Goal: Contribute content: Add original content to the website for others to see

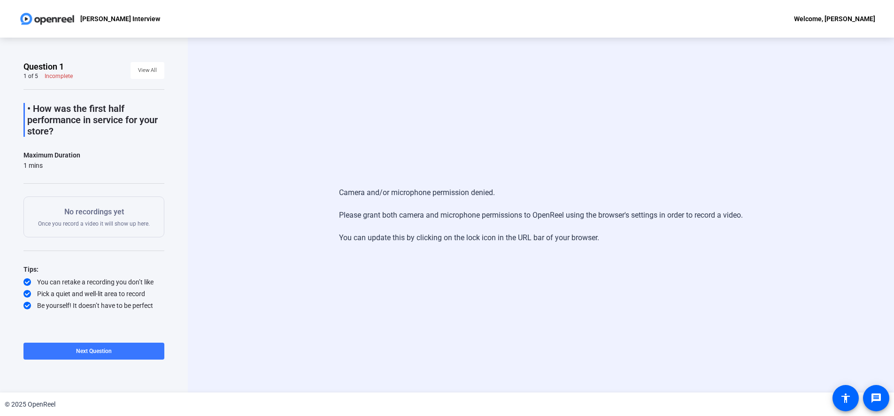
click at [274, 92] on div "Camera and/or microphone permission denied. Please grant both camera and microp…" at bounding box center [541, 215] width 706 height 354
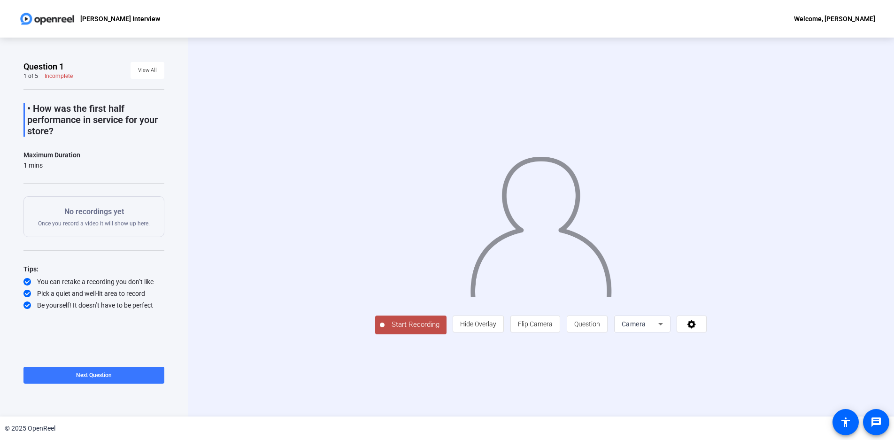
click at [385, 330] on span "Start Recording" at bounding box center [416, 324] width 62 height 11
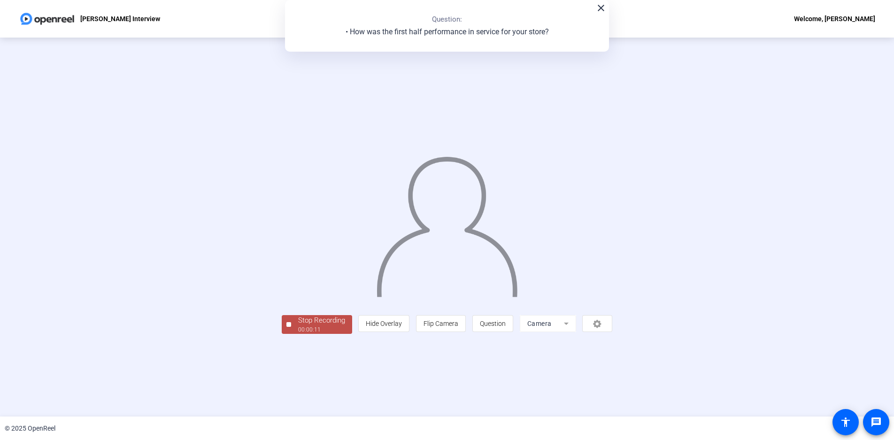
click at [298, 326] on div "Stop Recording" at bounding box center [321, 320] width 47 height 11
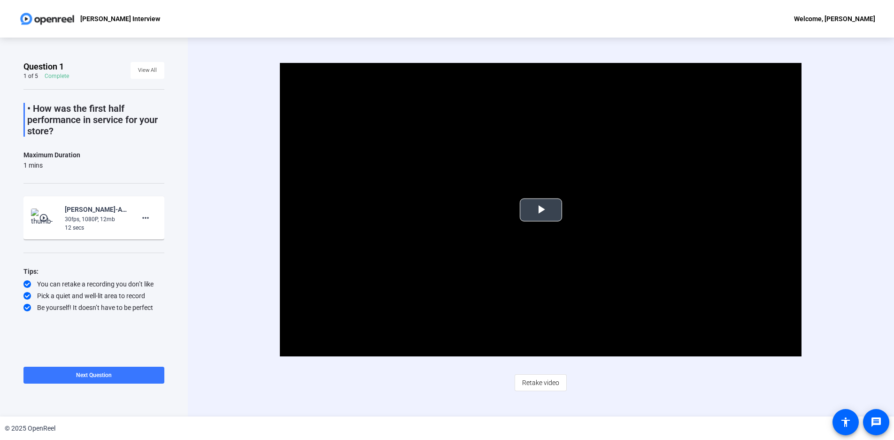
click at [541, 210] on span "Video Player" at bounding box center [541, 210] width 0 height 0
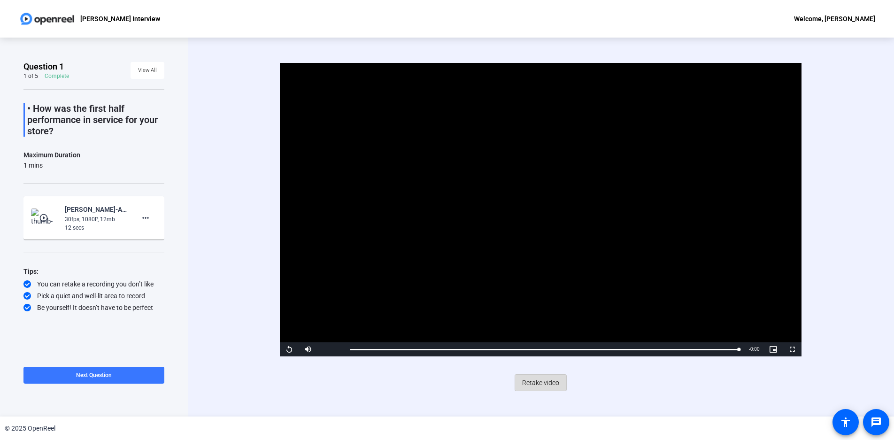
click at [547, 379] on span "Retake video" at bounding box center [540, 383] width 37 height 18
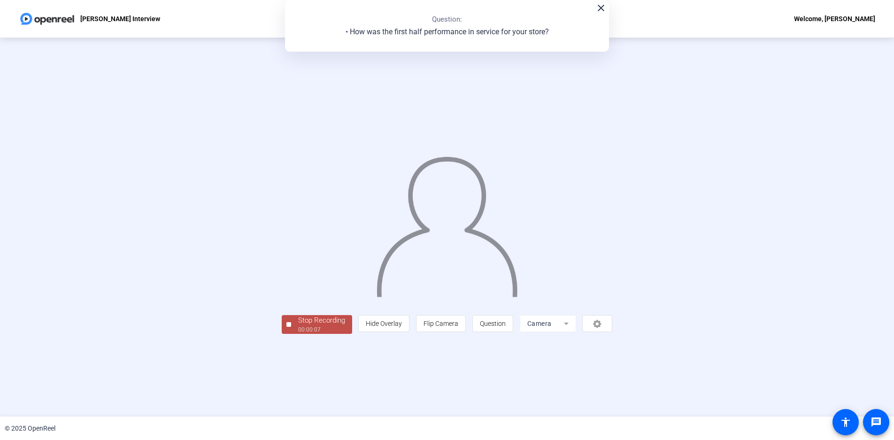
click at [298, 334] on div "00:00:07" at bounding box center [321, 329] width 47 height 8
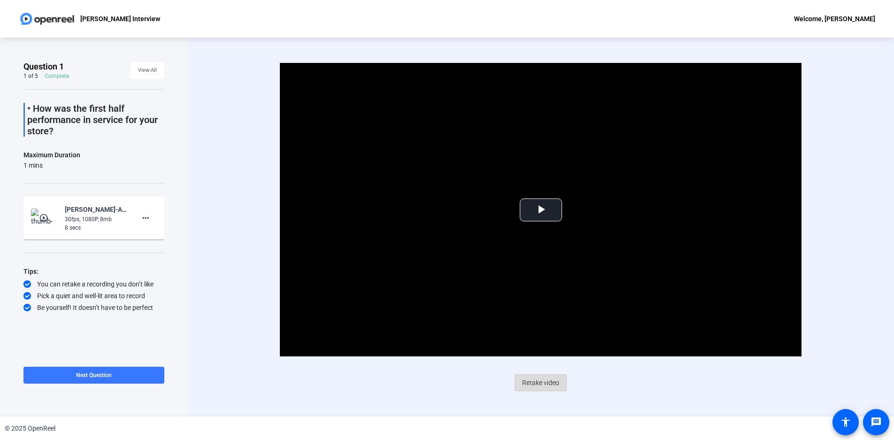
click at [540, 383] on span "Retake video" at bounding box center [540, 383] width 37 height 18
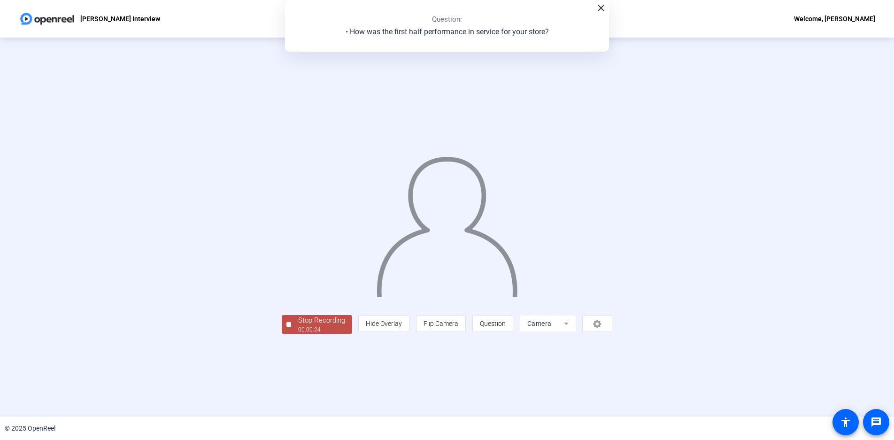
click at [298, 334] on div "00:00:24" at bounding box center [321, 329] width 47 height 8
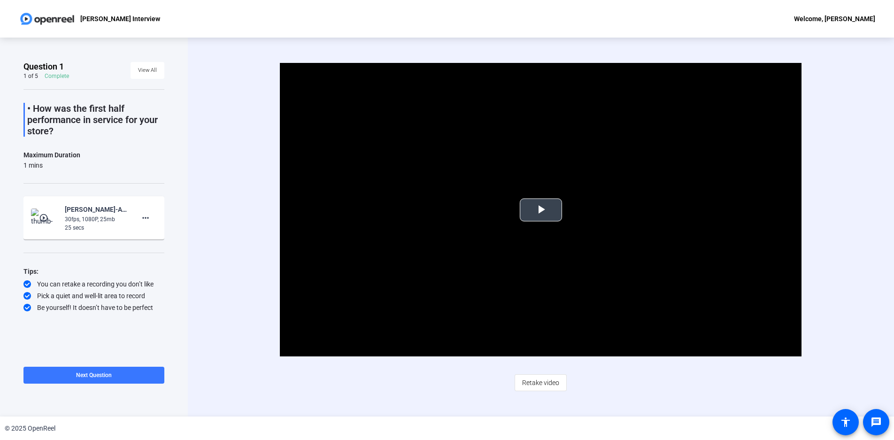
click at [541, 210] on span "Video Player" at bounding box center [541, 210] width 0 height 0
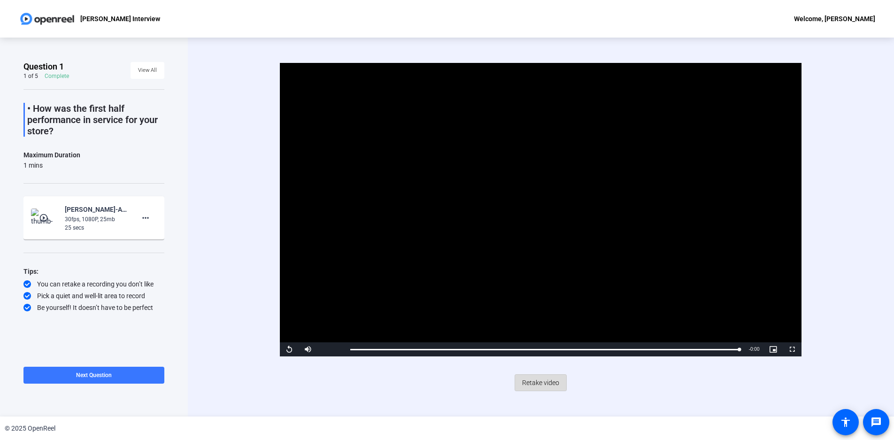
click at [553, 383] on span "Retake video" at bounding box center [540, 383] width 37 height 18
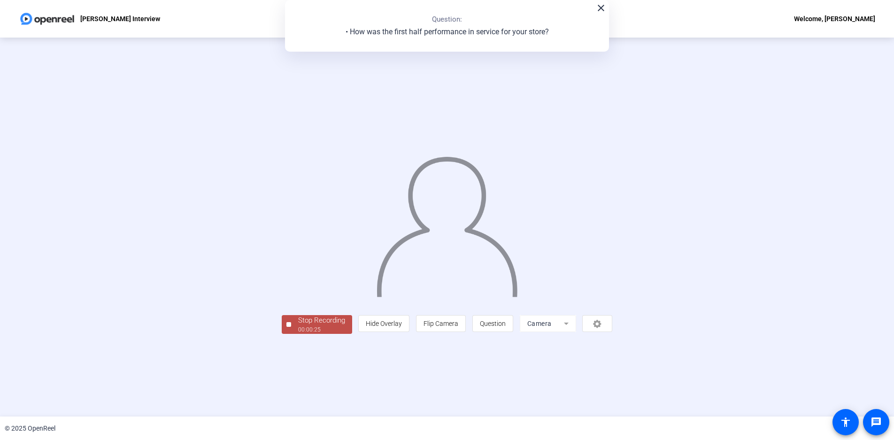
click at [298, 334] on div "00:00:25" at bounding box center [321, 329] width 47 height 8
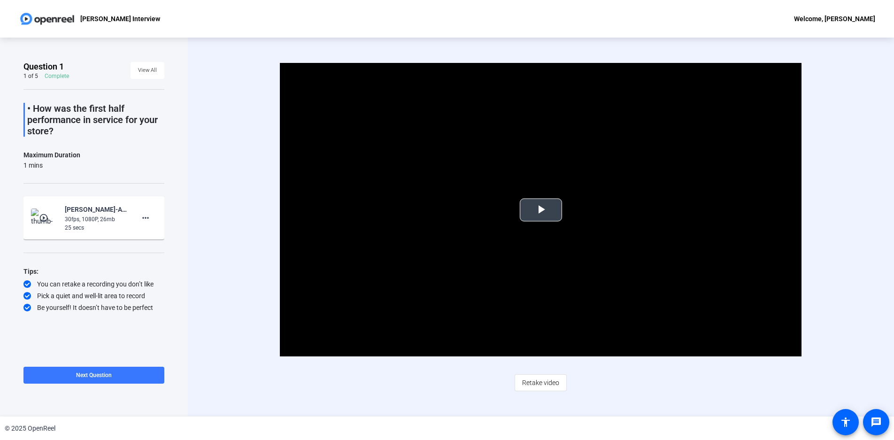
click at [541, 210] on span "Video Player" at bounding box center [541, 210] width 0 height 0
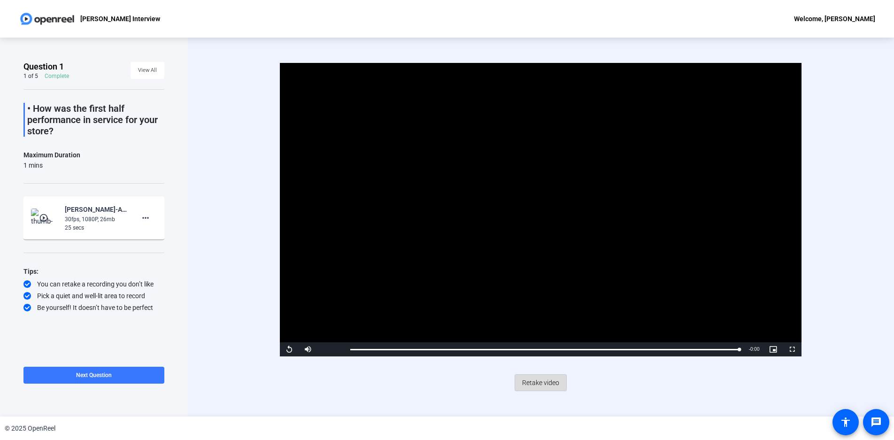
click at [542, 381] on span "Retake video" at bounding box center [540, 383] width 37 height 18
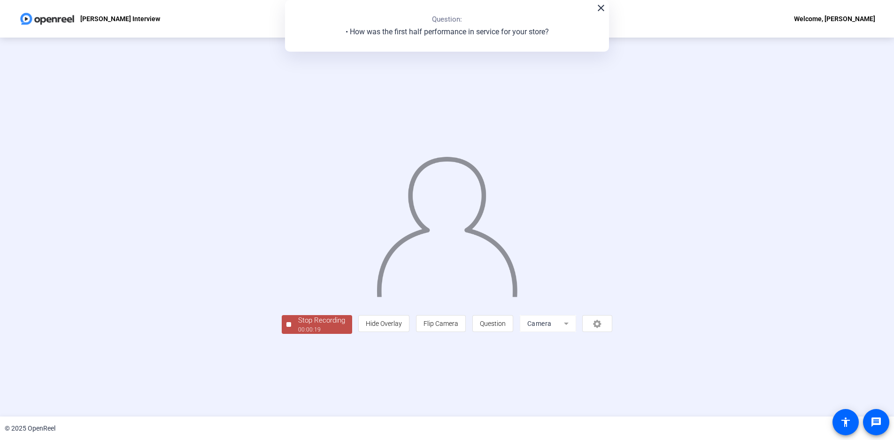
click at [298, 326] on div "Stop Recording" at bounding box center [321, 320] width 47 height 11
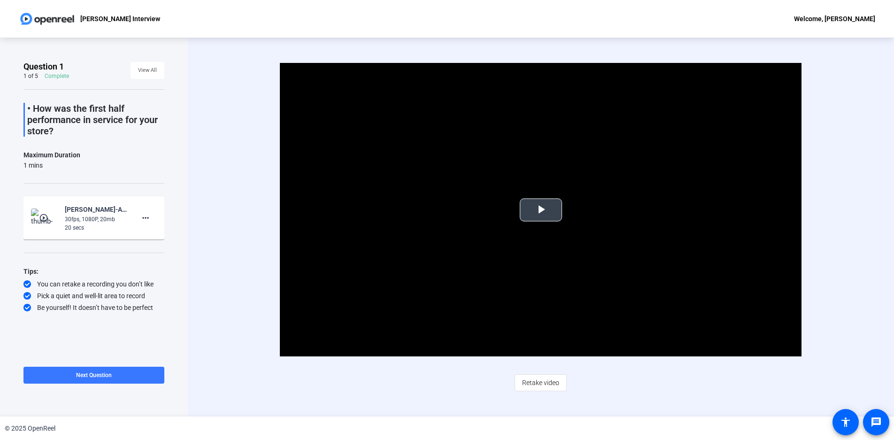
click at [541, 210] on span "Video Player" at bounding box center [541, 210] width 0 height 0
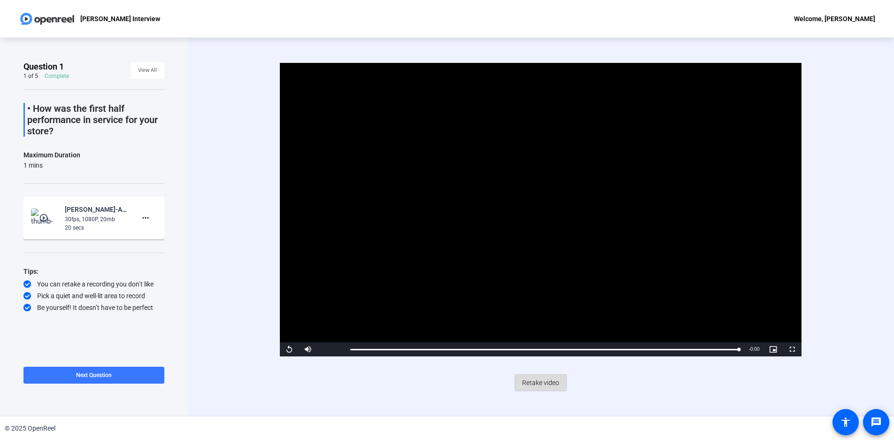
click at [549, 382] on span "Retake video" at bounding box center [540, 383] width 37 height 18
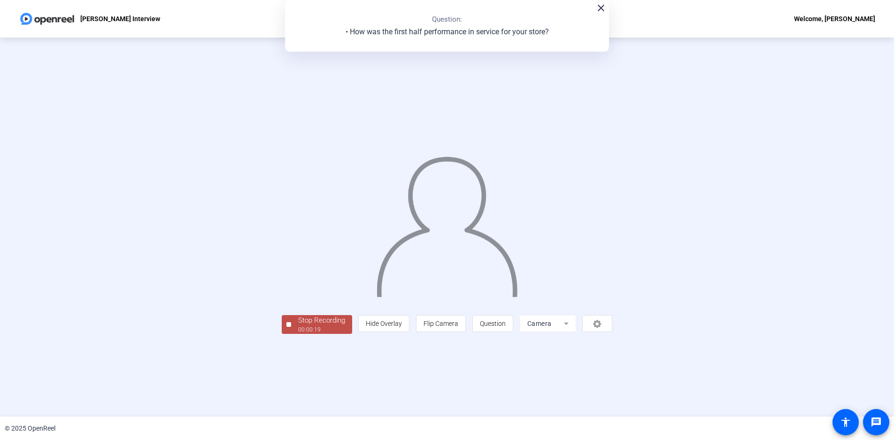
click at [298, 326] on div "Stop Recording" at bounding box center [321, 320] width 47 height 11
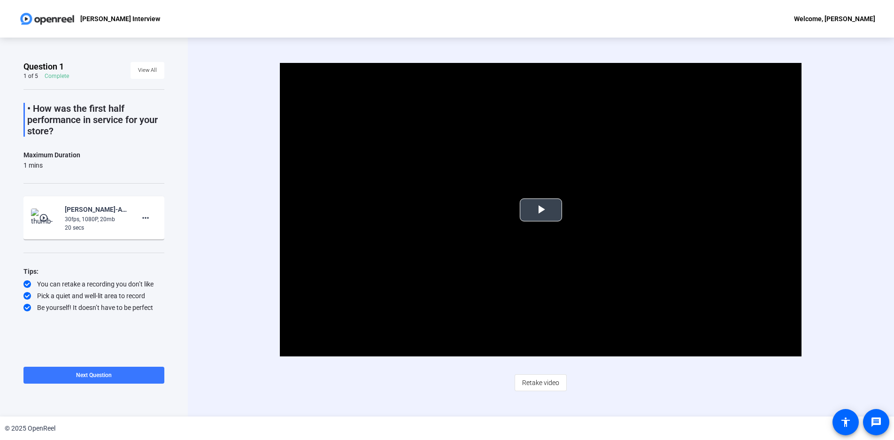
click at [541, 210] on span "Video Player" at bounding box center [541, 210] width 0 height 0
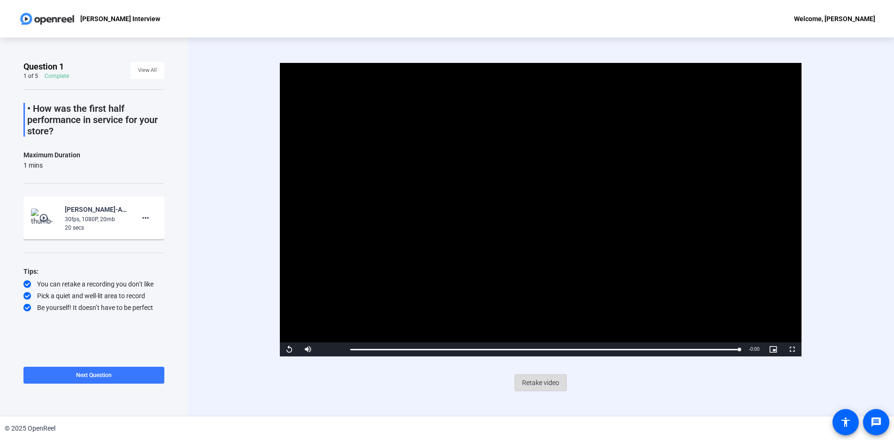
click at [543, 385] on span "Retake video" at bounding box center [540, 383] width 37 height 18
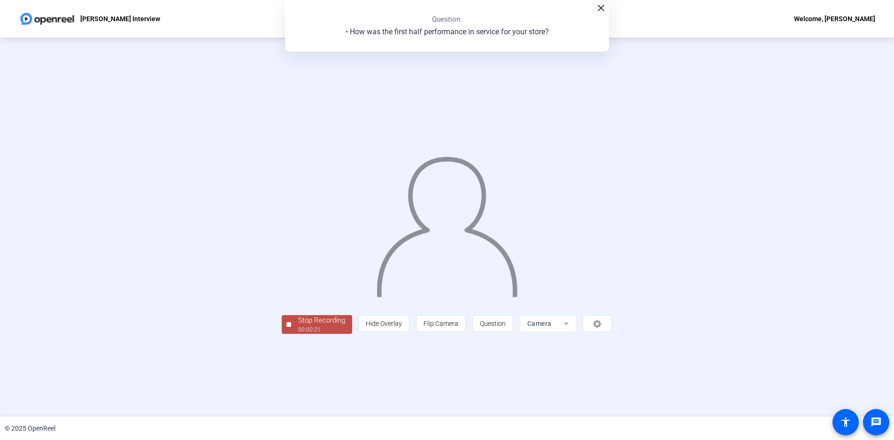
click at [298, 334] on div "00:00:21" at bounding box center [321, 329] width 47 height 8
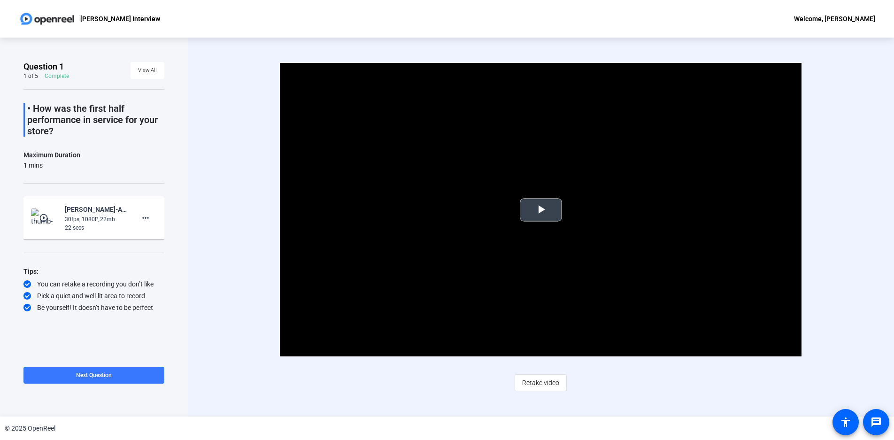
click at [541, 210] on span "Video Player" at bounding box center [541, 210] width 0 height 0
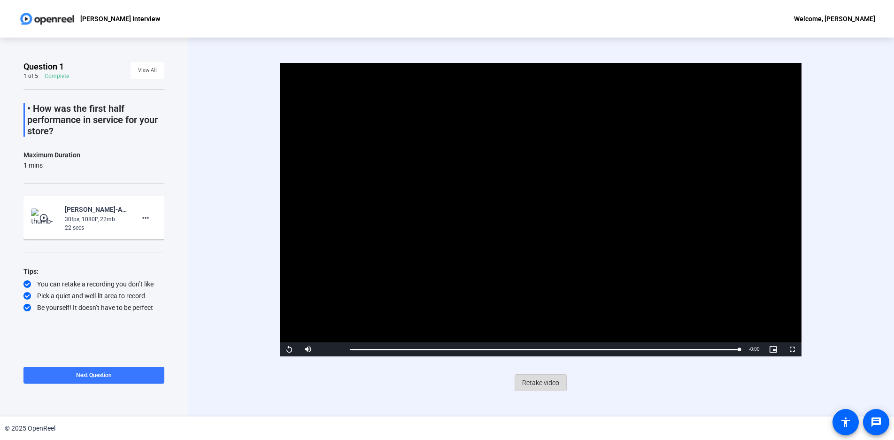
click at [551, 383] on span "Retake video" at bounding box center [540, 383] width 37 height 18
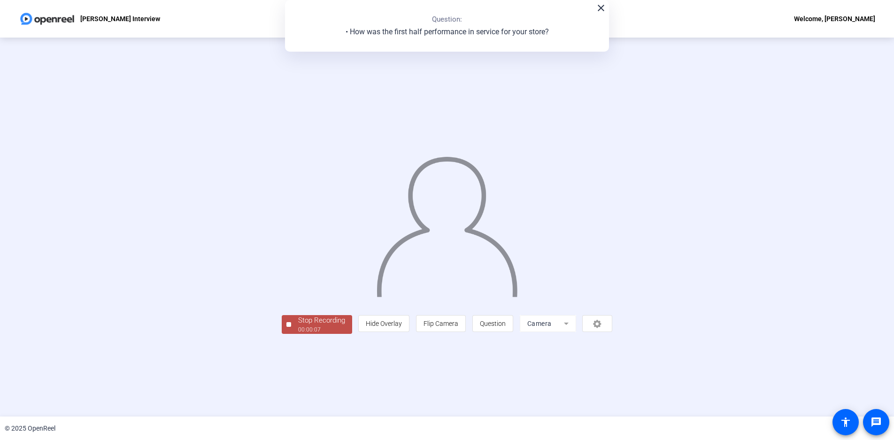
click at [298, 326] on div "Stop Recording" at bounding box center [321, 320] width 47 height 11
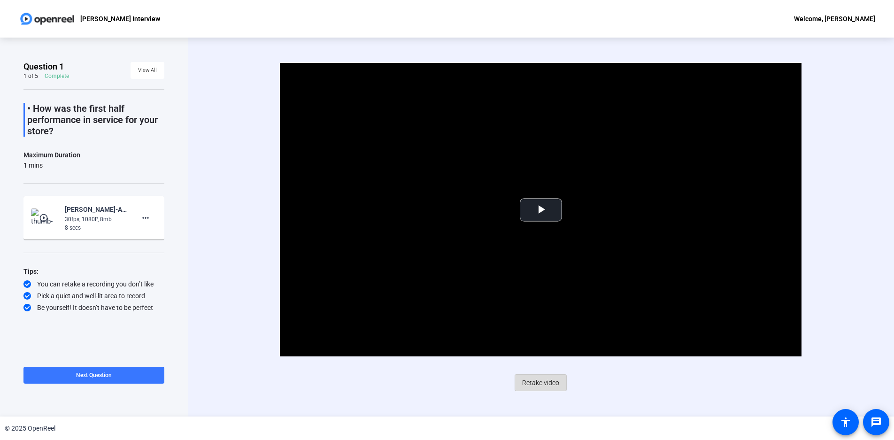
click at [549, 379] on span "Retake video" at bounding box center [540, 383] width 37 height 18
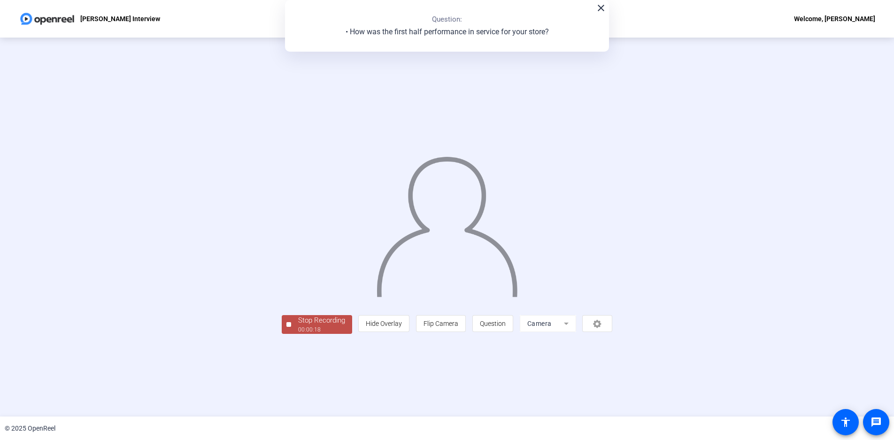
click at [298, 326] on div "Stop Recording" at bounding box center [321, 320] width 47 height 11
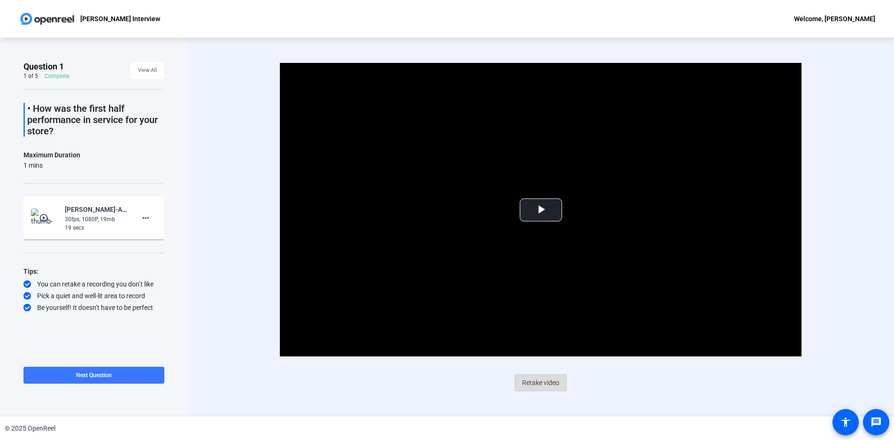
click at [547, 382] on span "Retake video" at bounding box center [540, 383] width 37 height 18
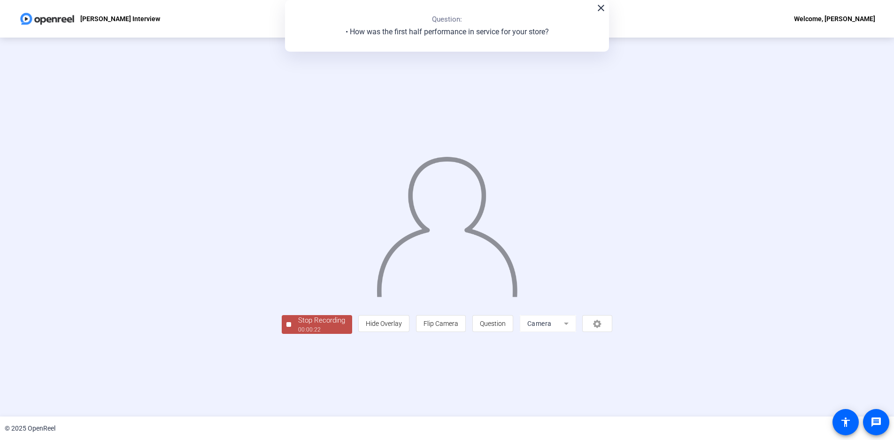
click at [298, 334] on div "00:00:22" at bounding box center [321, 329] width 47 height 8
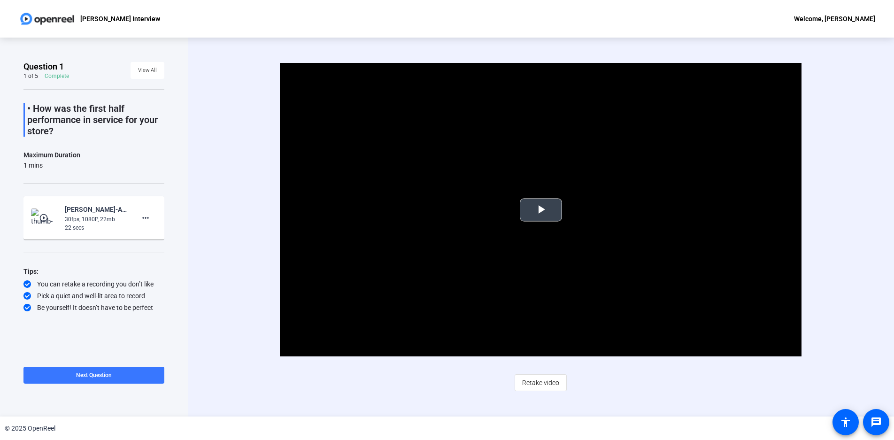
click at [541, 210] on span "Video Player" at bounding box center [541, 210] width 0 height 0
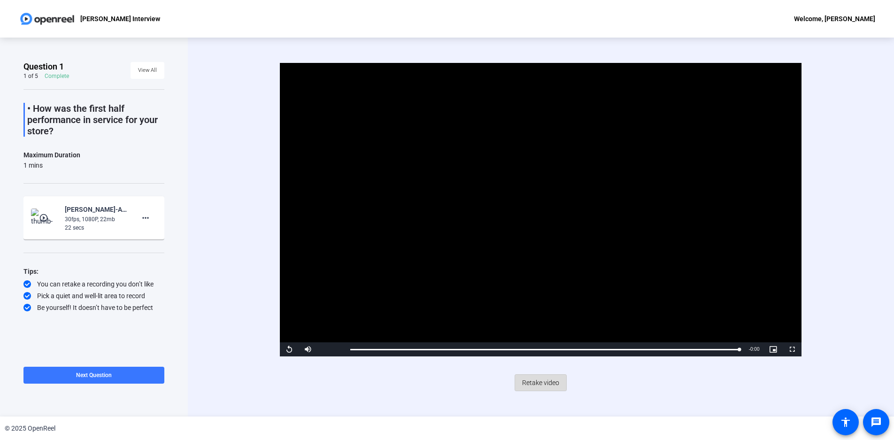
click at [544, 385] on span "Retake video" at bounding box center [540, 383] width 37 height 18
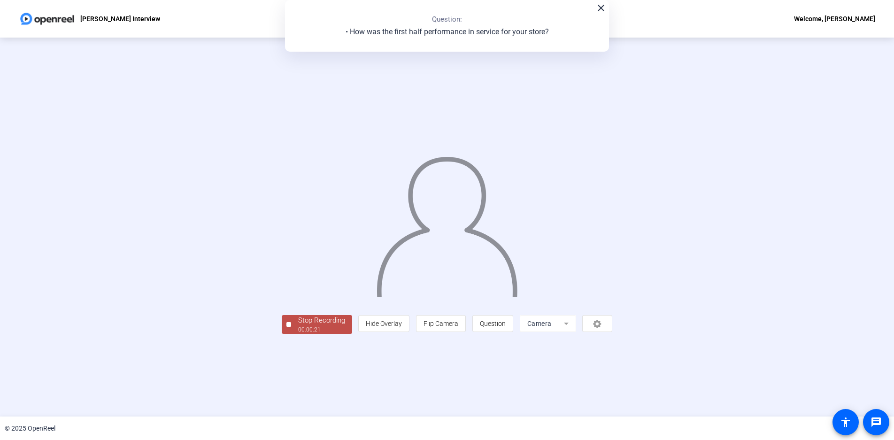
click at [298, 334] on div "00:00:21" at bounding box center [321, 329] width 47 height 8
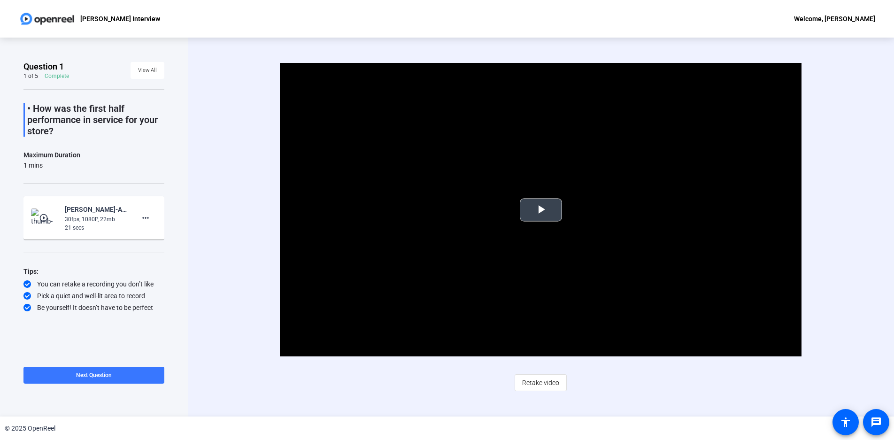
click at [541, 210] on span "Video Player" at bounding box center [541, 210] width 0 height 0
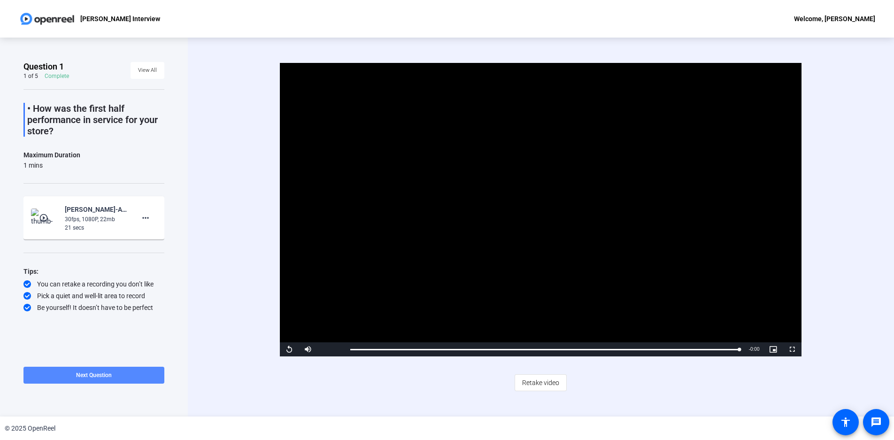
click at [95, 373] on span "Next Question" at bounding box center [94, 375] width 36 height 7
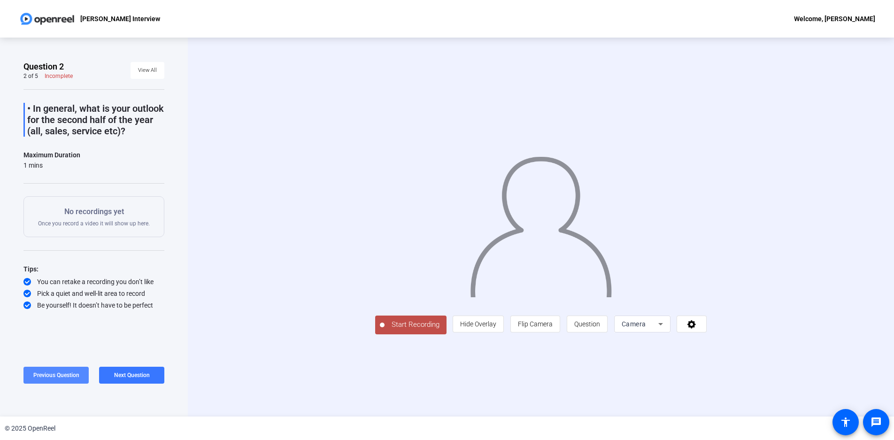
click at [69, 371] on span "Previous Question" at bounding box center [56, 375] width 46 height 8
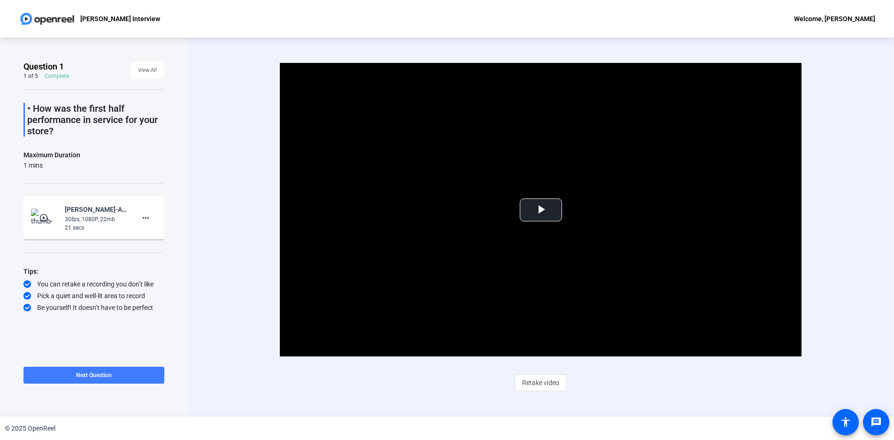
click at [104, 373] on span "Next Question" at bounding box center [94, 375] width 36 height 7
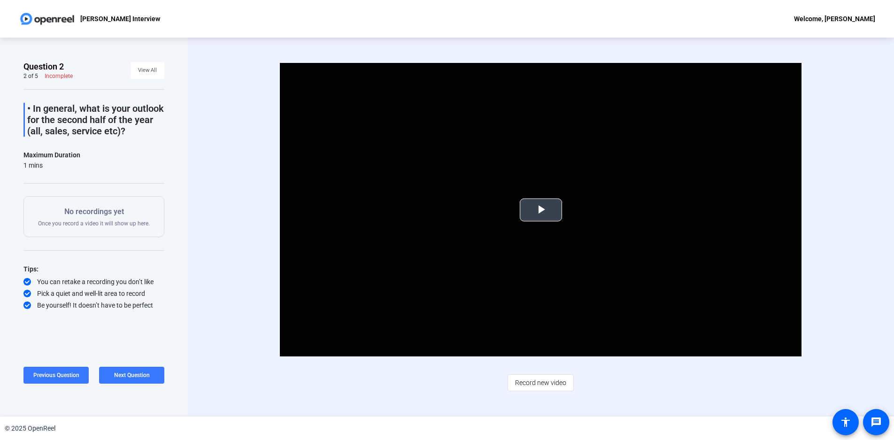
click at [541, 210] on span "Video Player" at bounding box center [541, 210] width 0 height 0
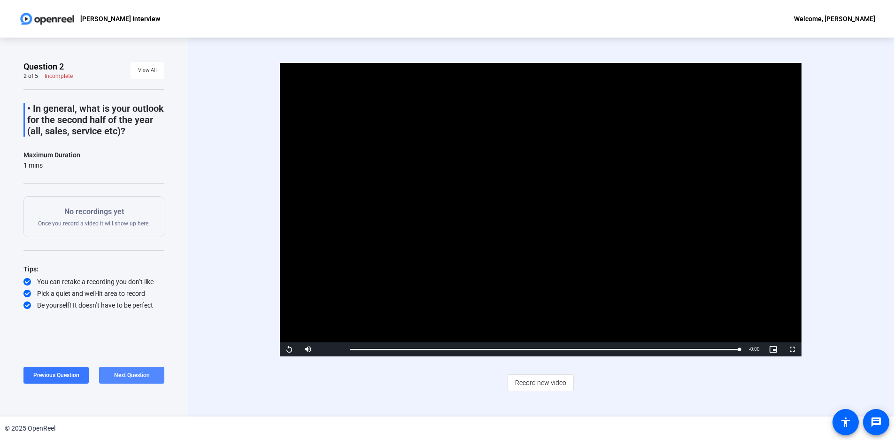
click at [140, 373] on span "Next Question" at bounding box center [132, 375] width 36 height 7
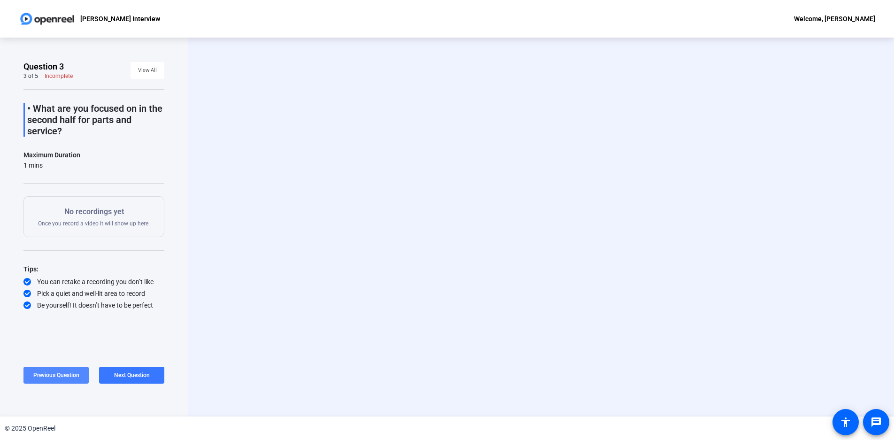
click at [52, 371] on span "Previous Question" at bounding box center [56, 375] width 46 height 8
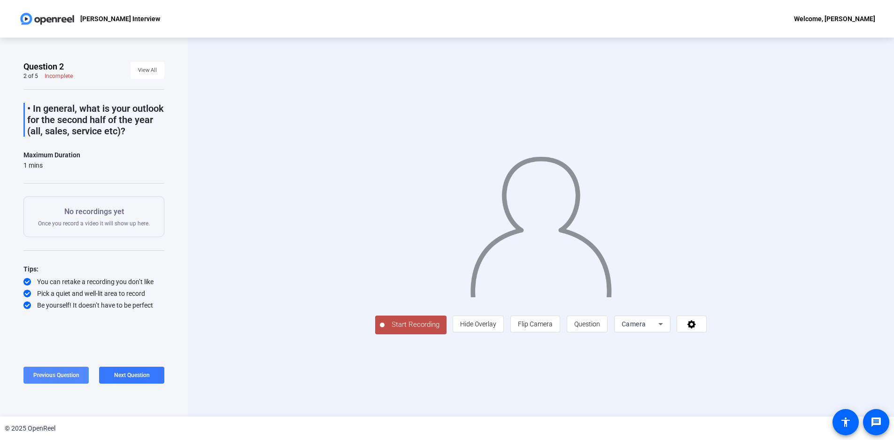
click at [52, 371] on span "Previous Question" at bounding box center [56, 375] width 46 height 8
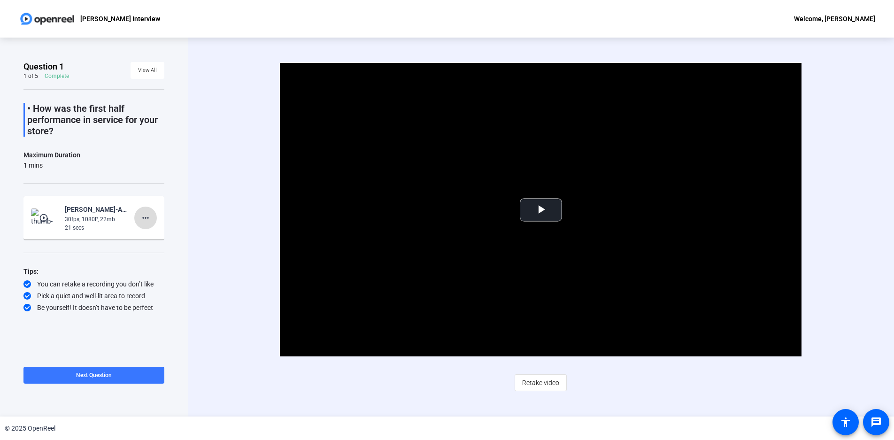
click at [146, 215] on mat-icon "more_horiz" at bounding box center [145, 217] width 11 height 11
click at [135, 162] on div at bounding box center [447, 220] width 894 height 440
click at [103, 374] on span "Next Question" at bounding box center [94, 375] width 36 height 7
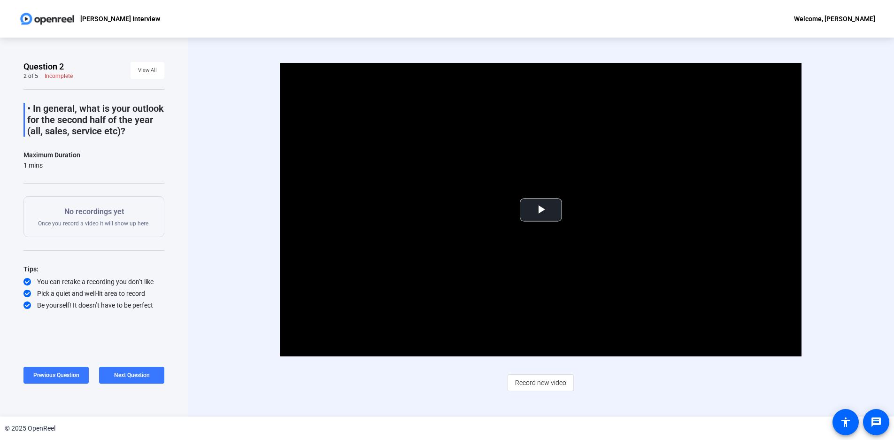
click at [93, 218] on div "No recordings yet Once you record a video it will show up here." at bounding box center [94, 216] width 112 height 21
click at [65, 376] on span "Previous Question" at bounding box center [56, 375] width 46 height 7
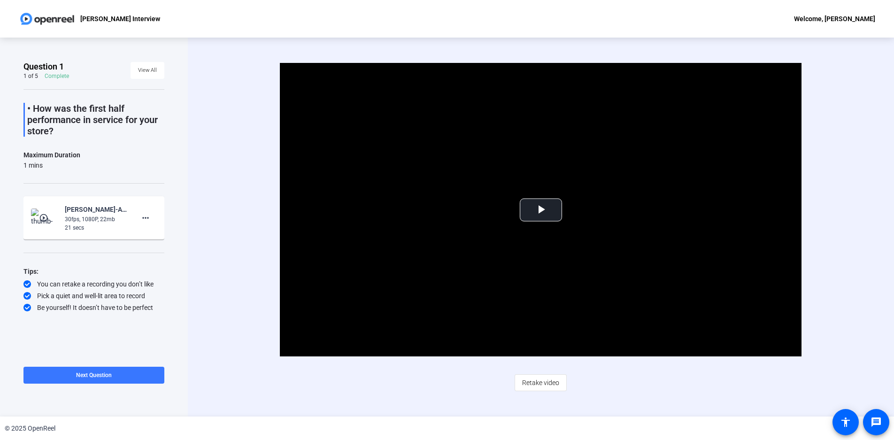
click at [124, 162] on div "Maximum Duration 1 mins" at bounding box center [93, 159] width 141 height 21
click at [148, 68] on span "View All" at bounding box center [147, 70] width 19 height 14
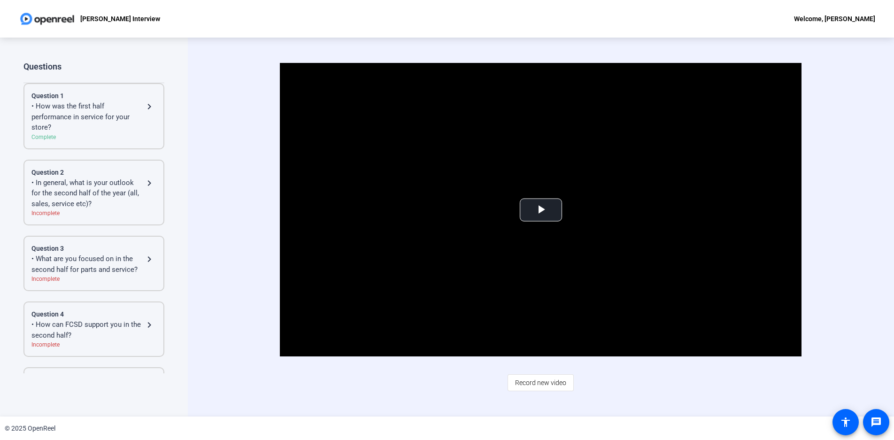
click at [77, 196] on div "• In general, what is your outlook for the second half of the year (all, sales,…" at bounding box center [87, 193] width 112 height 32
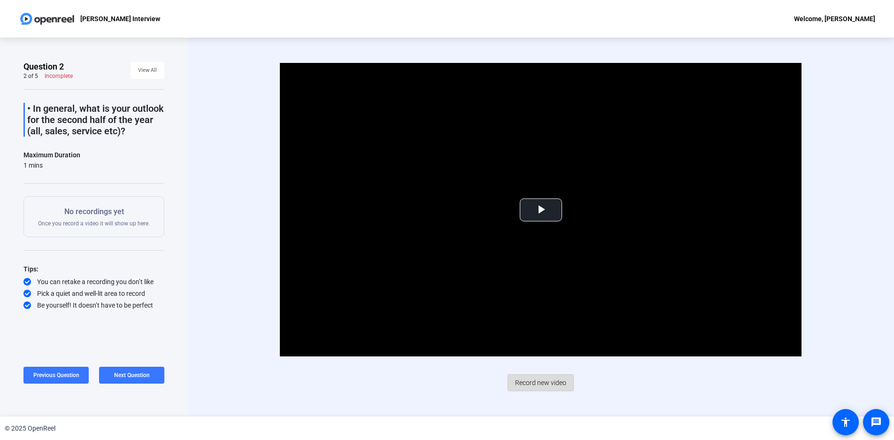
click at [544, 385] on span "Record new video" at bounding box center [540, 383] width 51 height 18
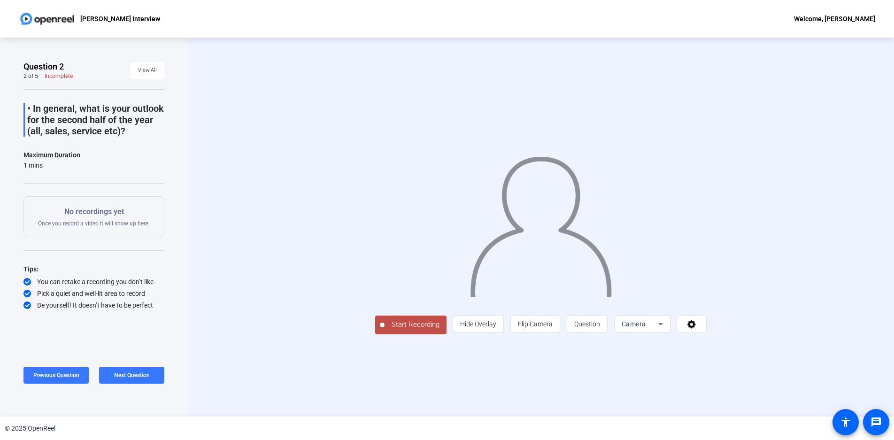
click at [385, 330] on span "Start Recording" at bounding box center [416, 324] width 62 height 11
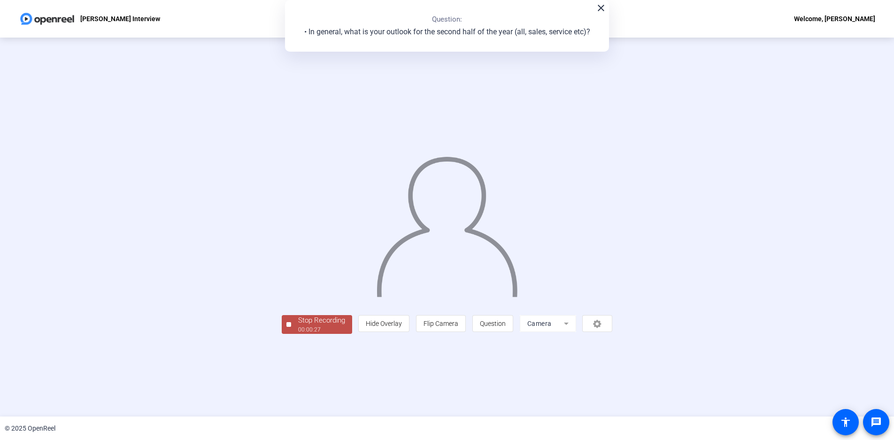
click at [298, 326] on div "Stop Recording" at bounding box center [321, 320] width 47 height 11
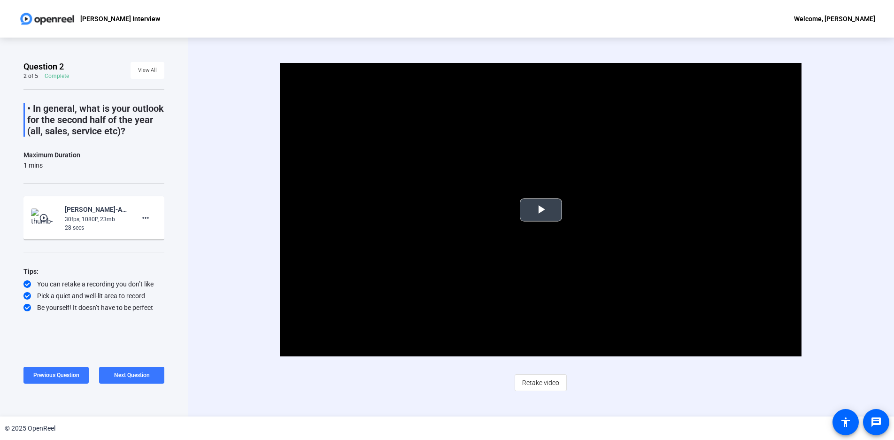
click at [541, 210] on span "Video Player" at bounding box center [541, 210] width 0 height 0
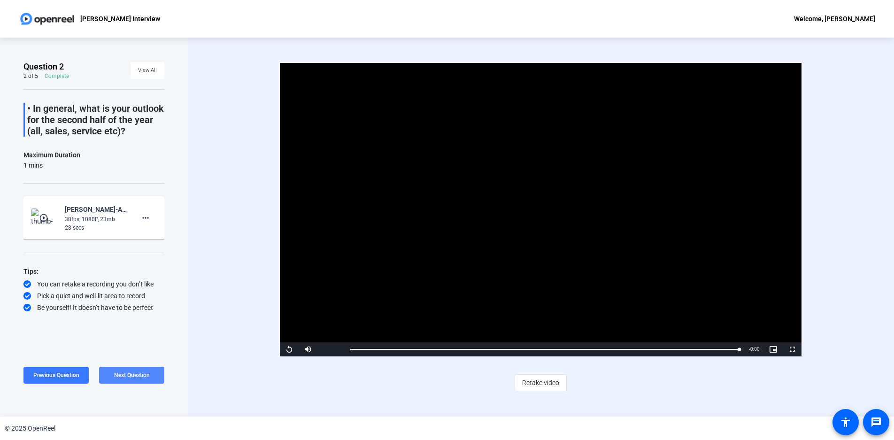
click at [140, 372] on span "Next Question" at bounding box center [132, 375] width 36 height 7
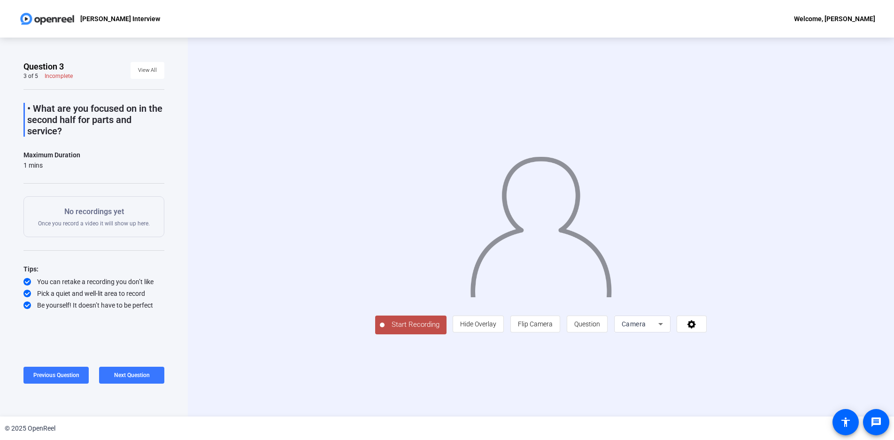
click at [385, 330] on span "Start Recording" at bounding box center [416, 324] width 62 height 11
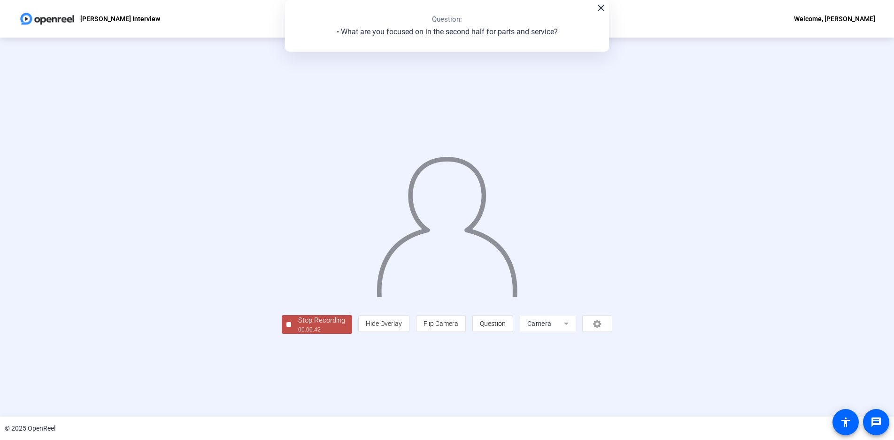
click at [298, 326] on div "Stop Recording" at bounding box center [321, 320] width 47 height 11
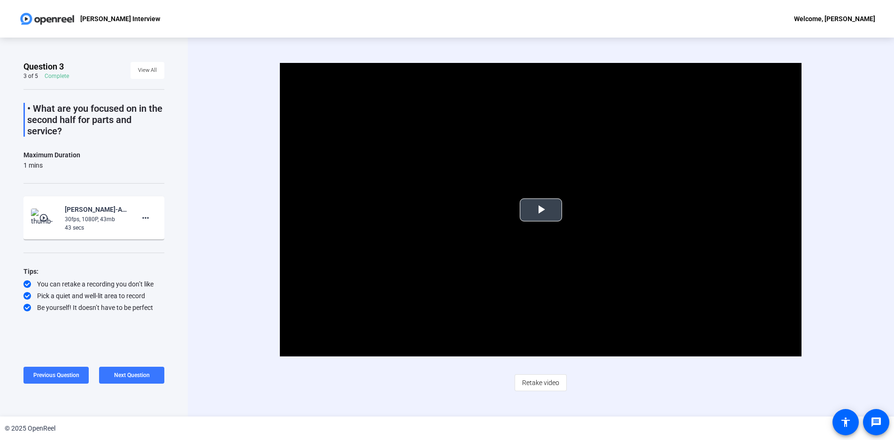
click at [541, 210] on span "Video Player" at bounding box center [541, 210] width 0 height 0
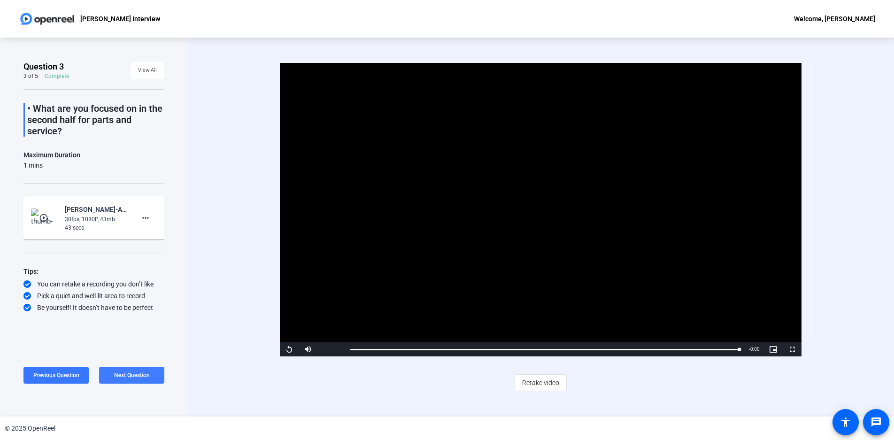
click at [129, 370] on span at bounding box center [131, 375] width 65 height 23
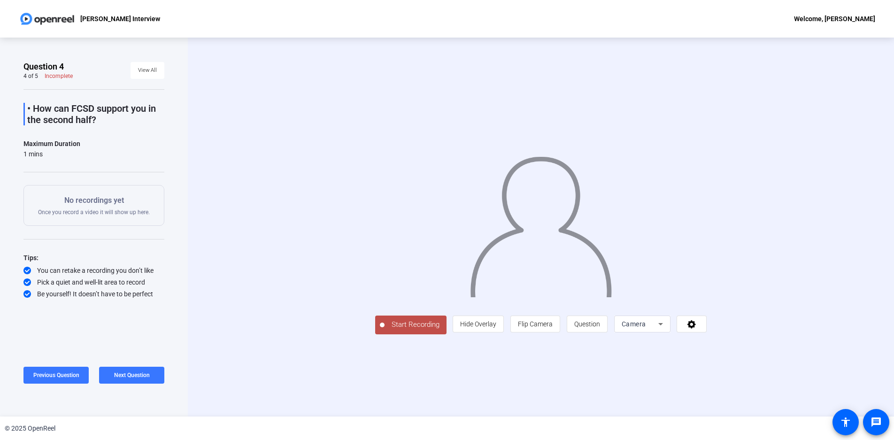
click at [385, 330] on span "Start Recording" at bounding box center [416, 324] width 62 height 11
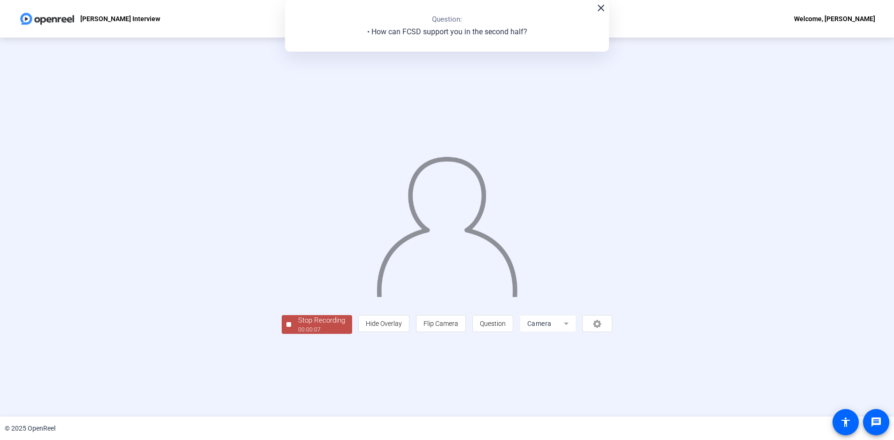
click at [298, 326] on div "Stop Recording" at bounding box center [321, 320] width 47 height 11
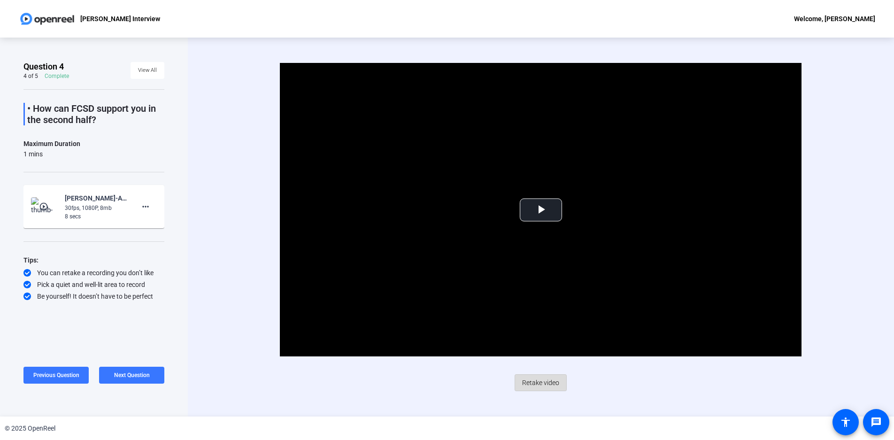
click at [547, 384] on span "Retake video" at bounding box center [540, 383] width 37 height 18
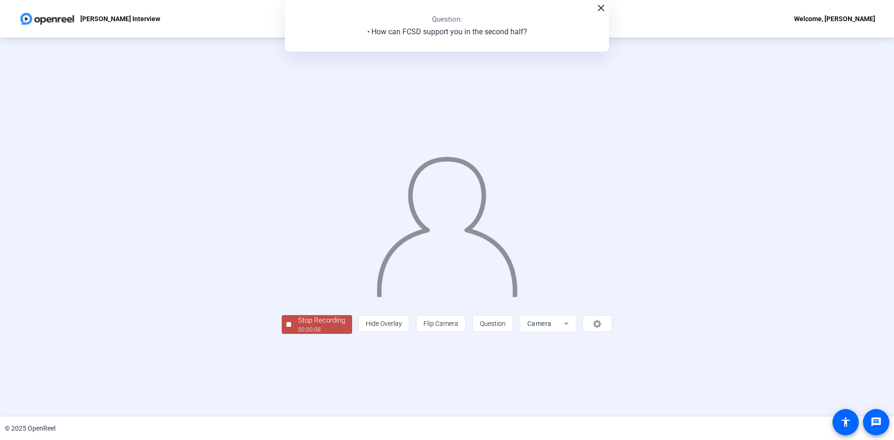
click at [298, 326] on div "Stop Recording" at bounding box center [321, 320] width 47 height 11
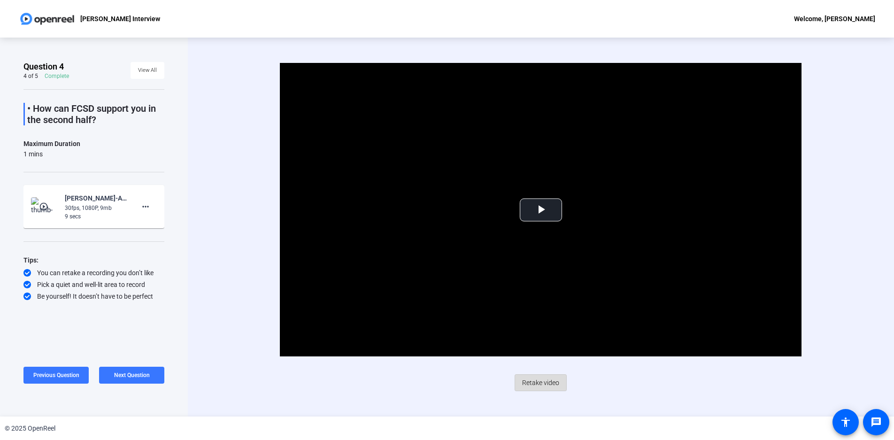
click at [545, 384] on span "Retake video" at bounding box center [540, 383] width 37 height 18
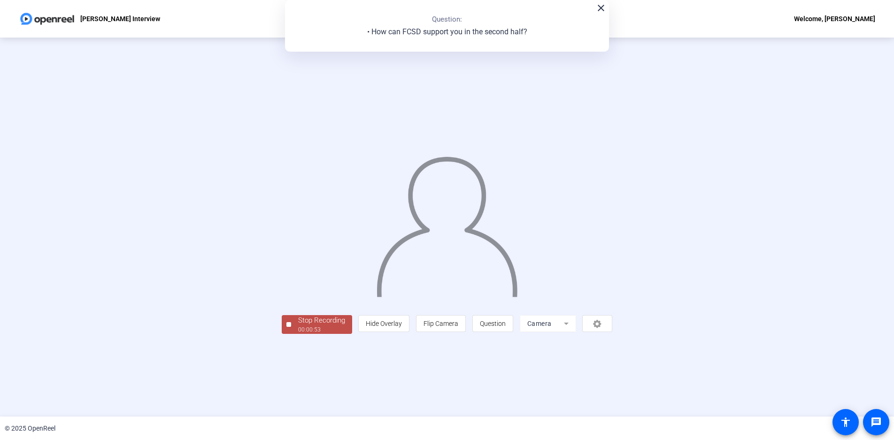
click at [298, 334] on div "00:00:53" at bounding box center [321, 329] width 47 height 8
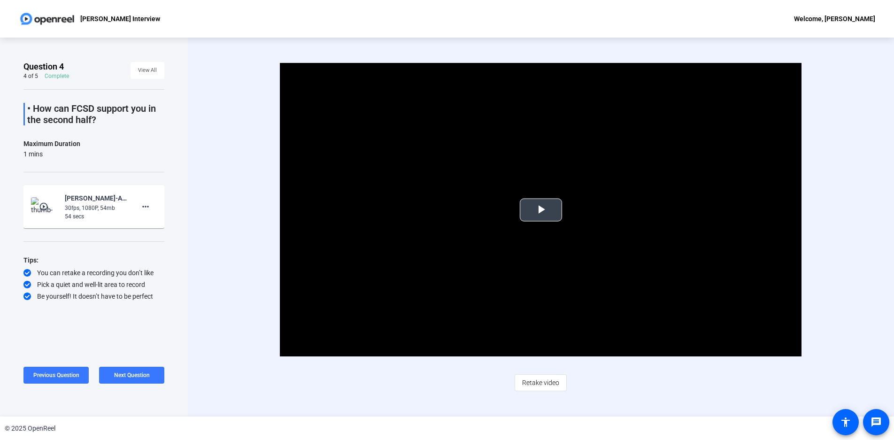
click at [541, 210] on span "Video Player" at bounding box center [541, 210] width 0 height 0
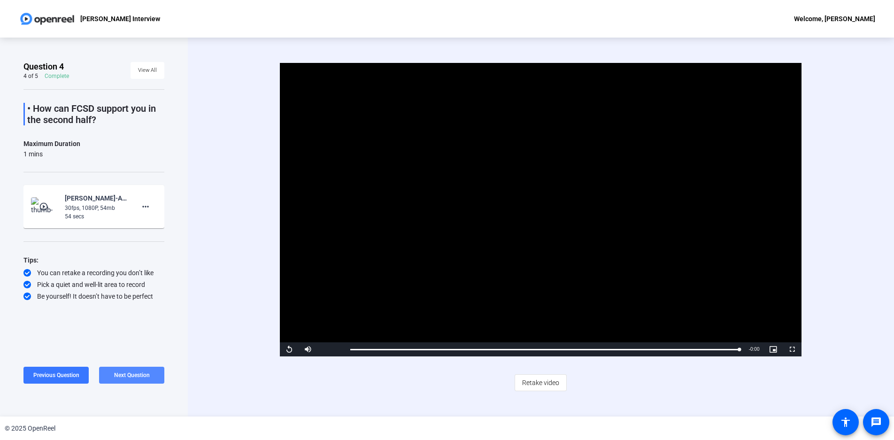
click at [131, 373] on span "Next Question" at bounding box center [132, 375] width 36 height 7
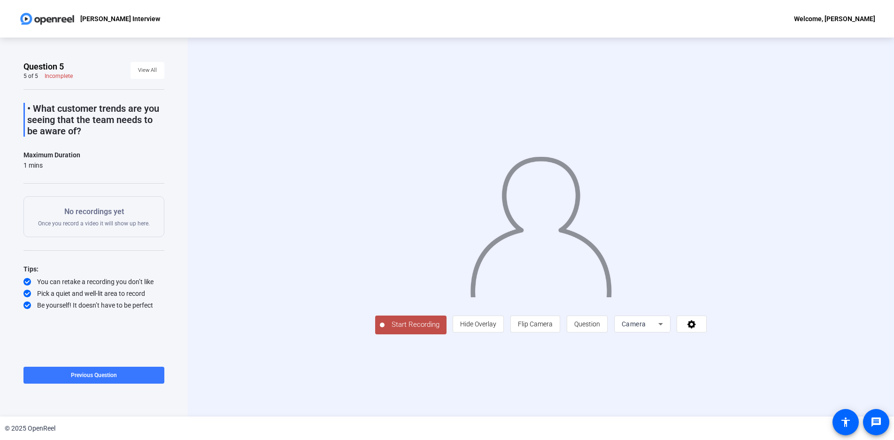
click at [385, 330] on span "Start Recording" at bounding box center [416, 324] width 62 height 11
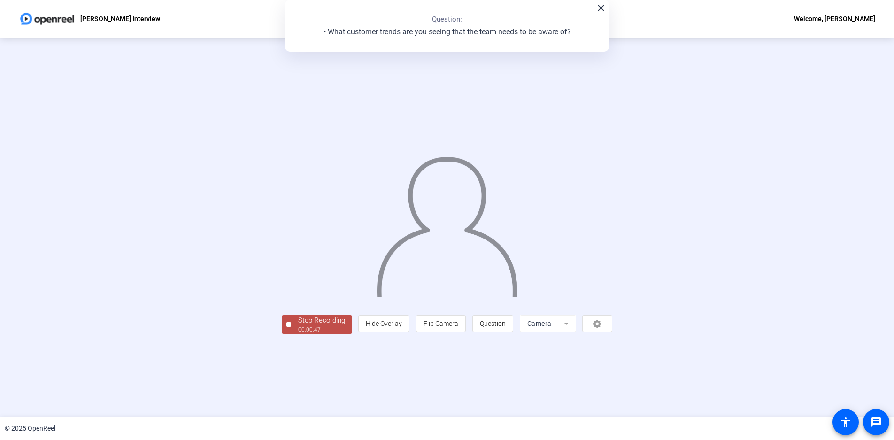
click at [298, 334] on div "00:00:47" at bounding box center [321, 329] width 47 height 8
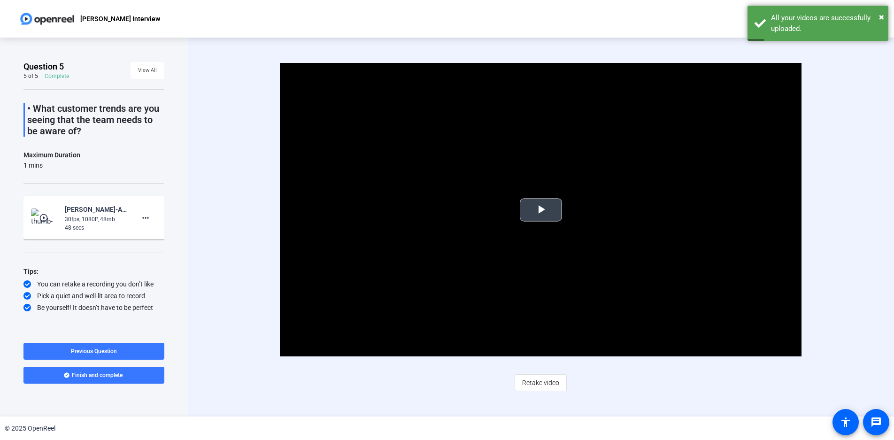
click at [541, 210] on span "Video Player" at bounding box center [541, 210] width 0 height 0
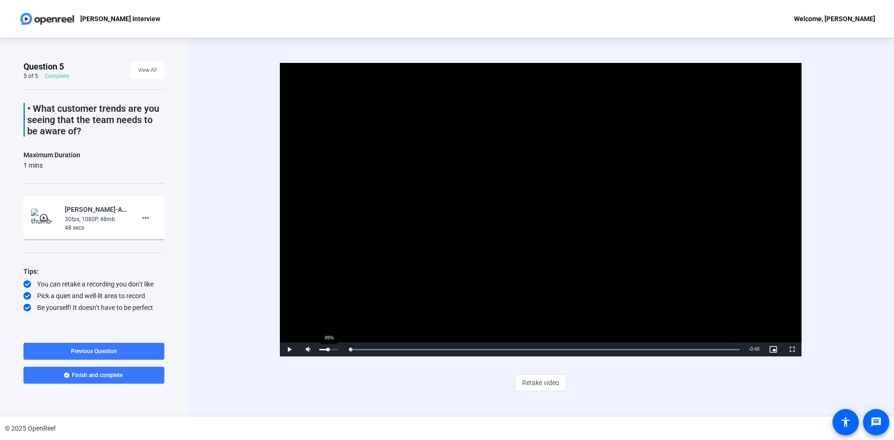
drag, startPoint x: 736, startPoint y: 351, endPoint x: 328, endPoint y: 347, distance: 407.6
click at [328, 347] on div "Play Mute 49% Current Time 0:00 / Duration 0:48 Loaded : 100.00% 0:00 0:00 Stre…" at bounding box center [541, 349] width 522 height 14
click at [291, 349] on span "Video Player" at bounding box center [289, 349] width 19 height 0
drag, startPoint x: 101, startPoint y: 376, endPoint x: 175, endPoint y: 94, distance: 290.7
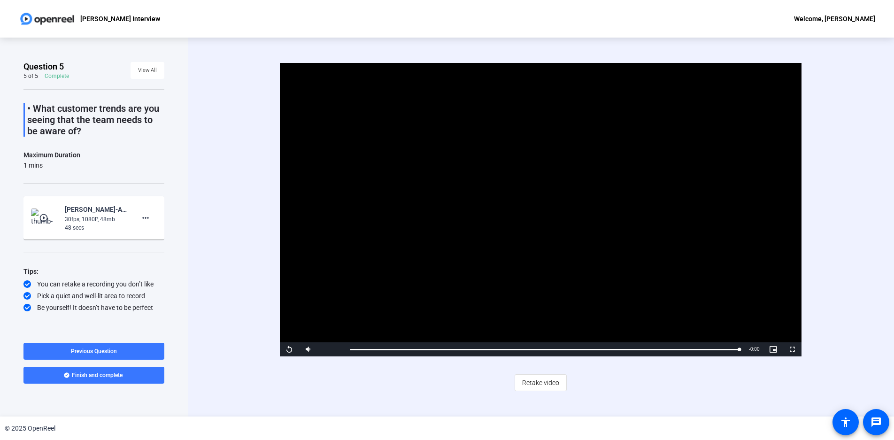
click at [180, 137] on div "Question 5 5 of 5 Complete View All • What customer trends are you seeing that …" at bounding box center [94, 227] width 188 height 379
click at [145, 72] on span "View All" at bounding box center [147, 70] width 19 height 14
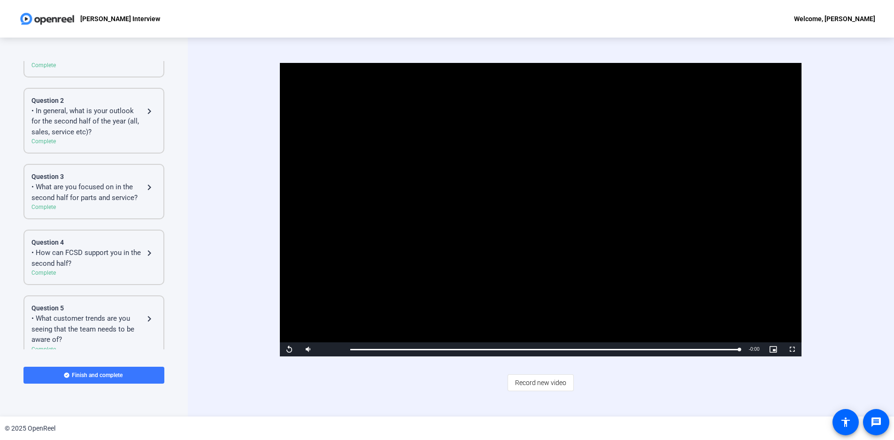
scroll to position [84, 0]
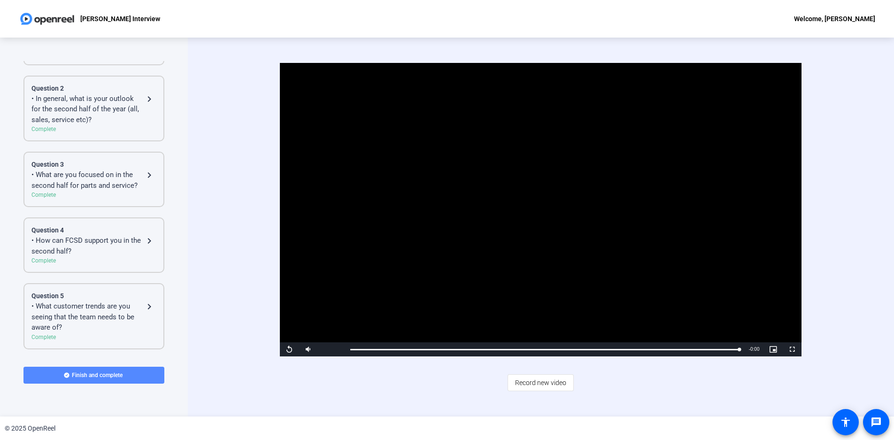
click at [94, 374] on span "Finish and complete" at bounding box center [97, 375] width 51 height 8
